Goal: Information Seeking & Learning: Find specific fact

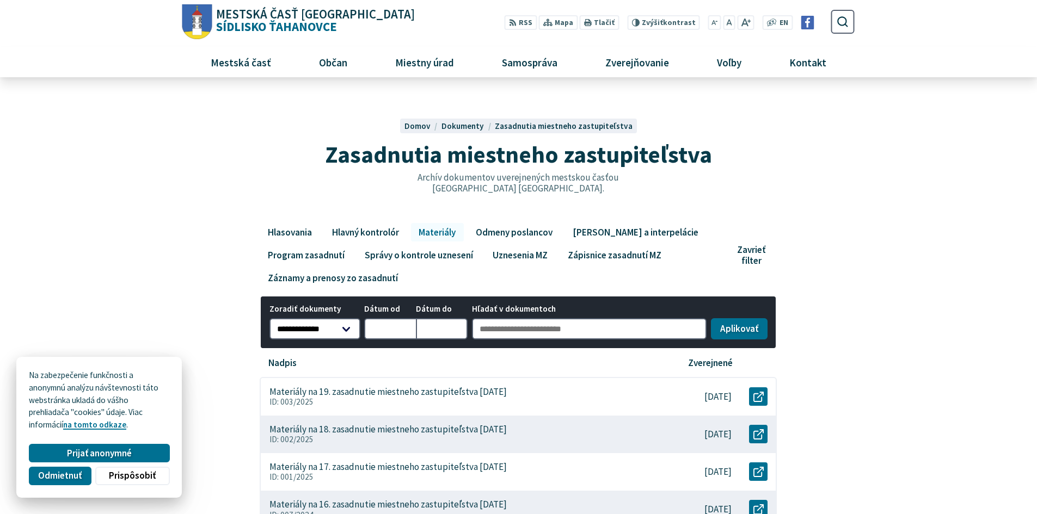
click at [295, 24] on span "Mestská časť Košice Sídlisko Ťahanovce" at bounding box center [313, 20] width 203 height 25
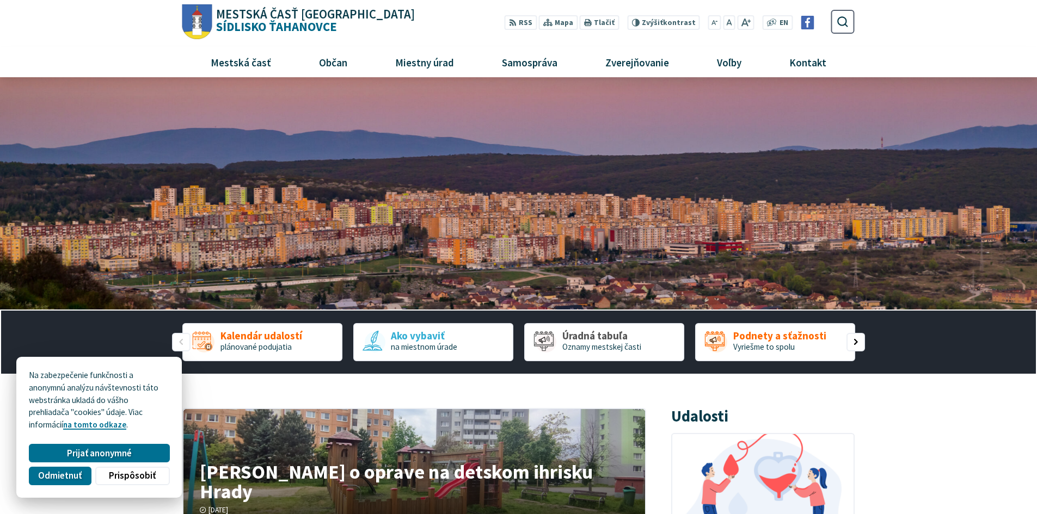
type input "********"
click at [832, 13] on button "Odoslať vyhľadávací formulár" at bounding box center [841, 22] width 18 height 18
